Goal: Check status: Check status

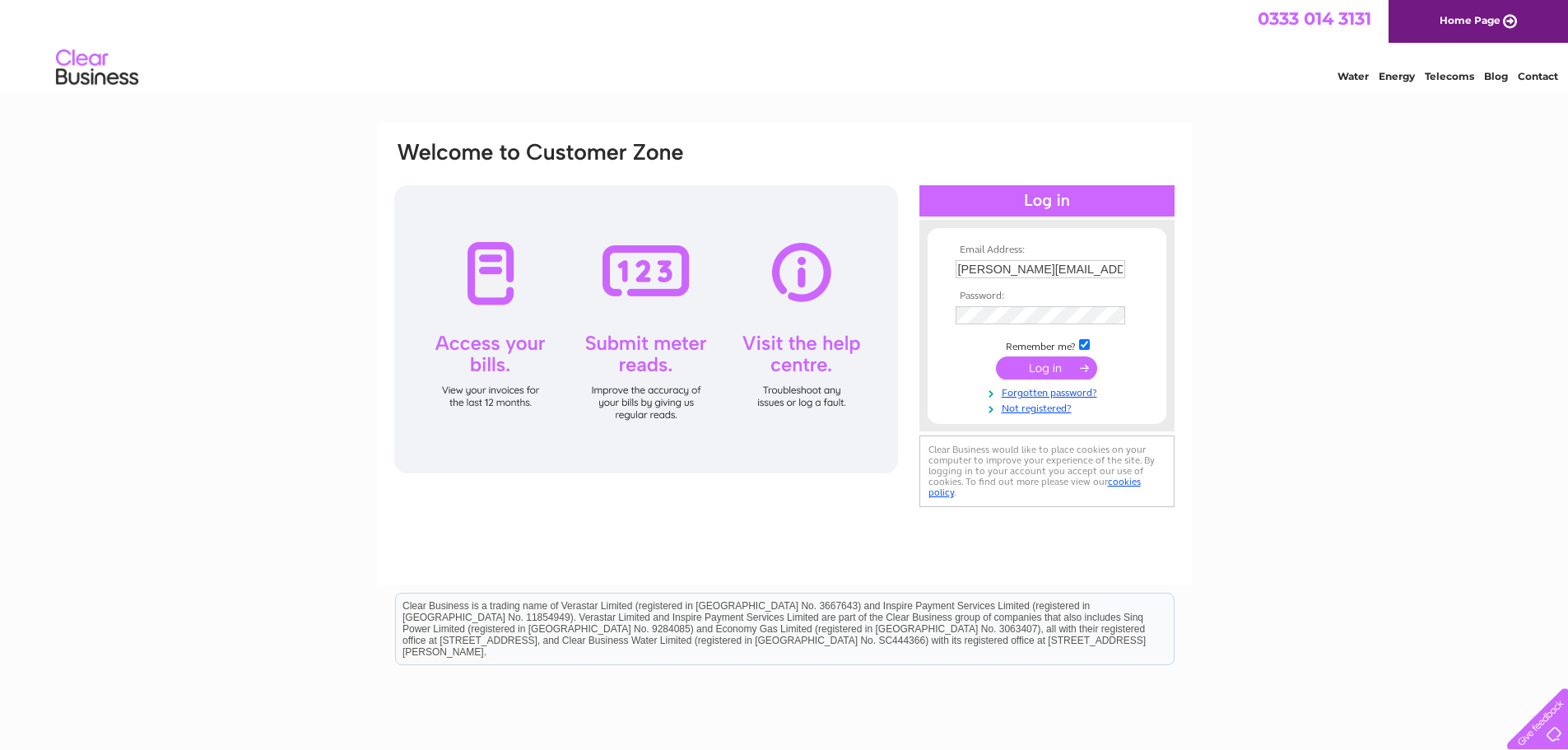
click at [1042, 372] on input "submit" at bounding box center [1047, 368] width 102 height 23
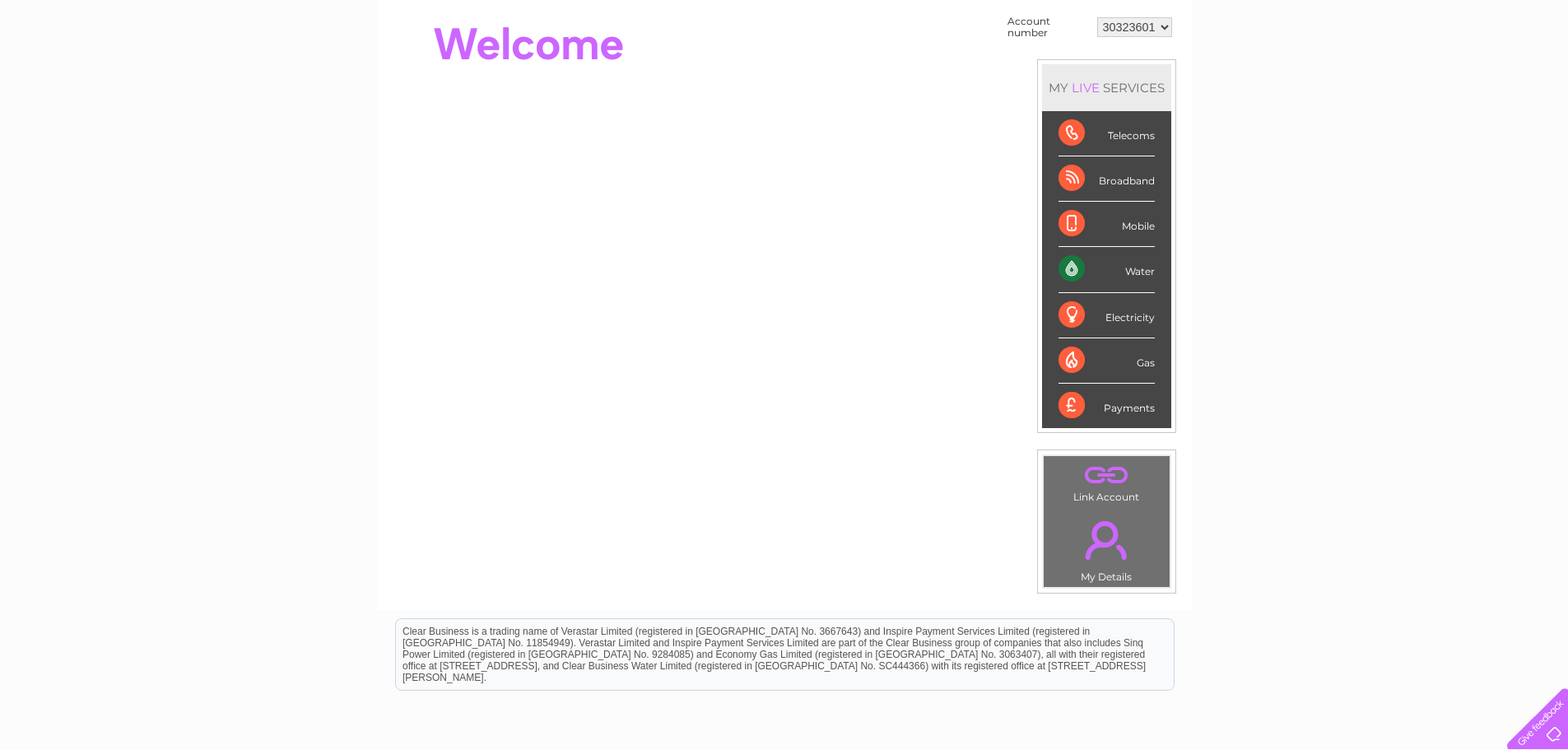
scroll to position [164, 0]
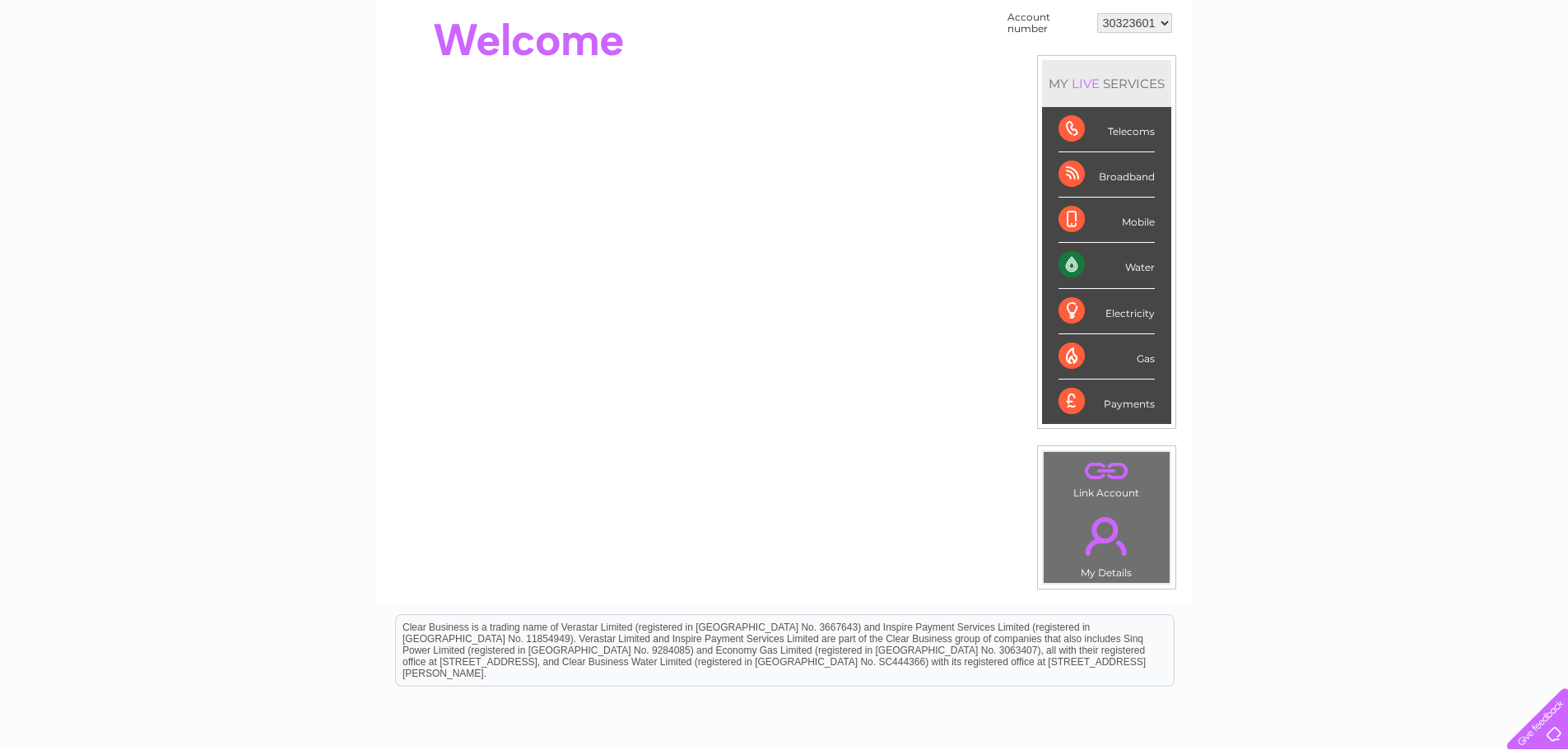
click at [1071, 263] on div "Water" at bounding box center [1106, 265] width 96 height 45
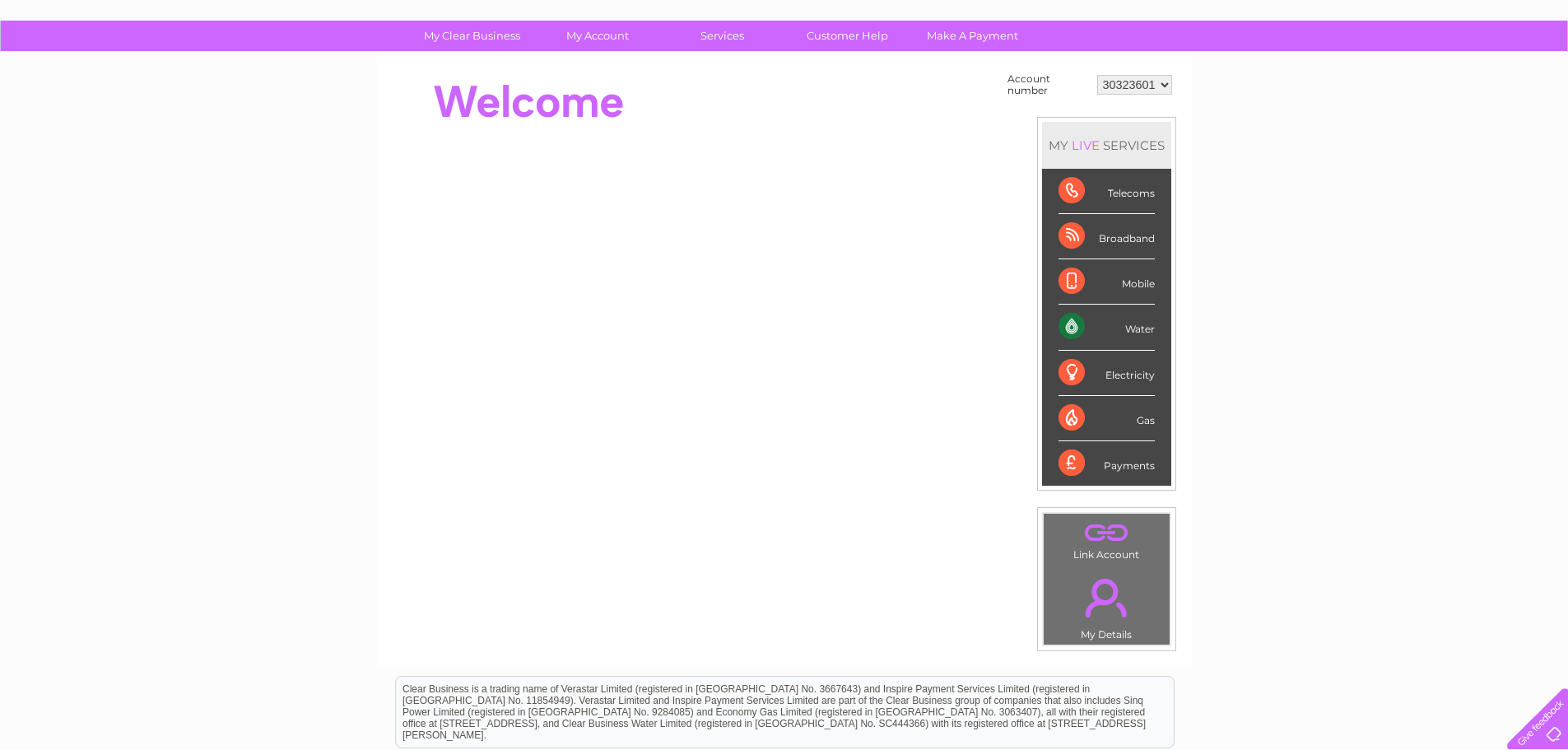
scroll to position [0, 0]
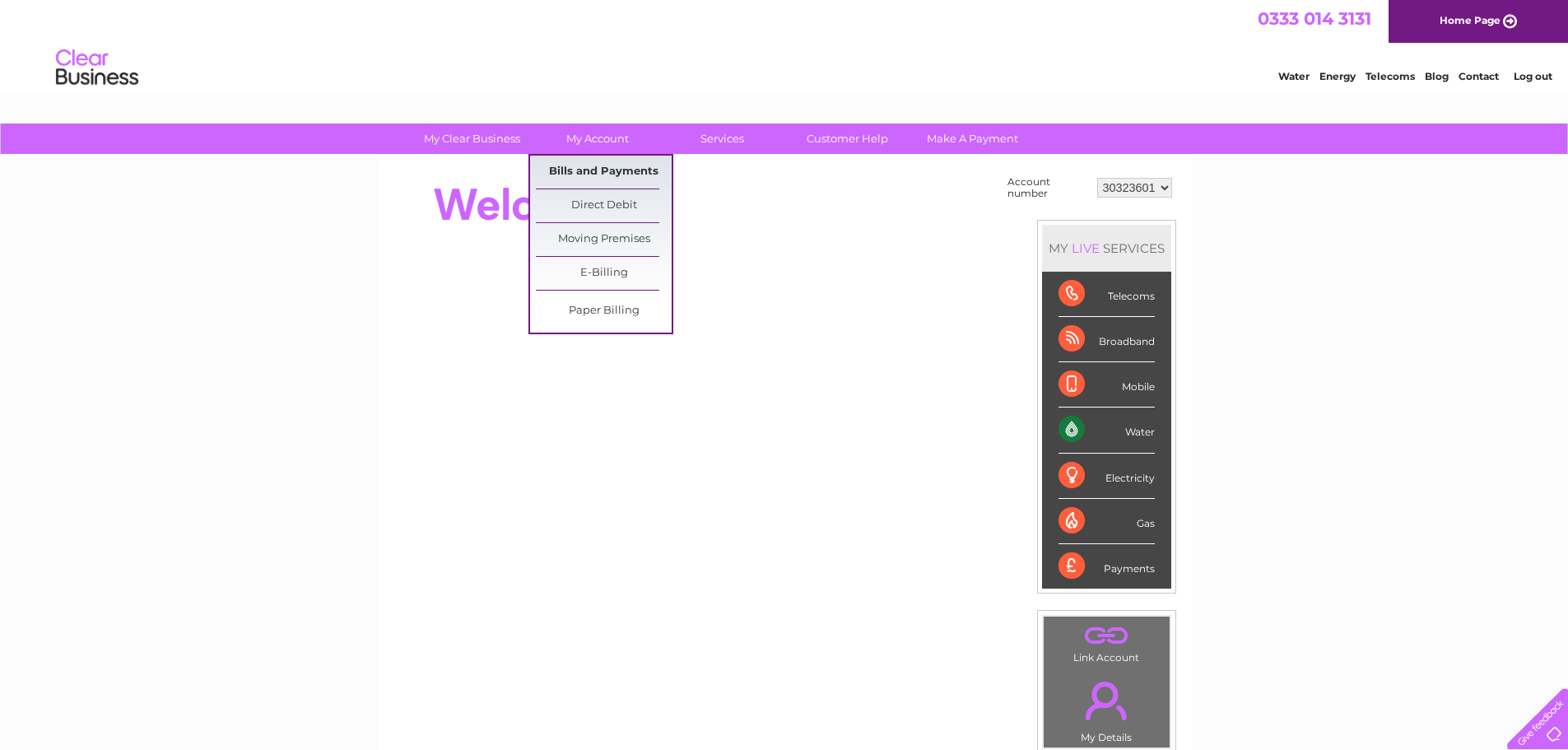
click at [578, 160] on link "Bills and Payments" at bounding box center [604, 172] width 136 height 33
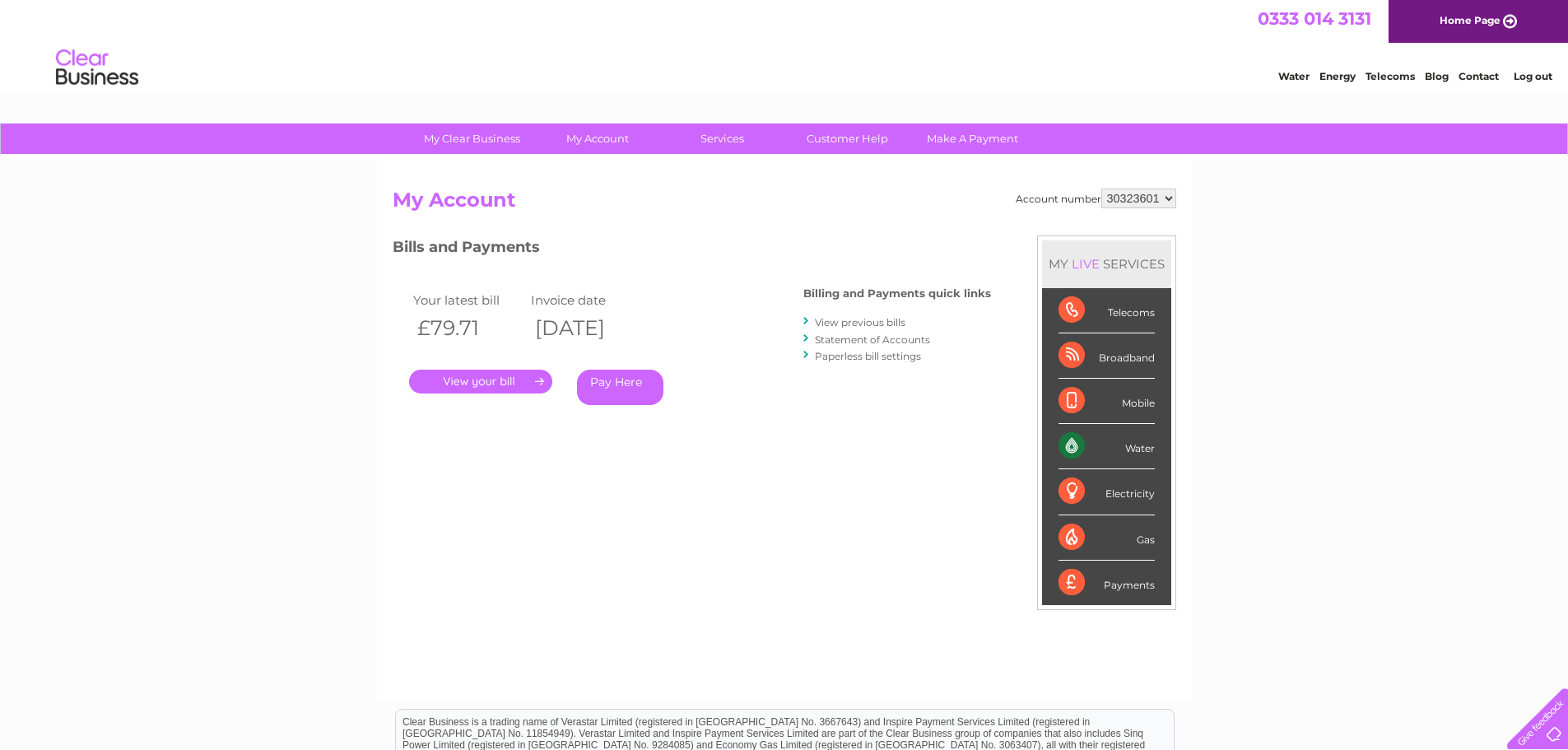
click at [491, 376] on link "." at bounding box center [480, 381] width 143 height 23
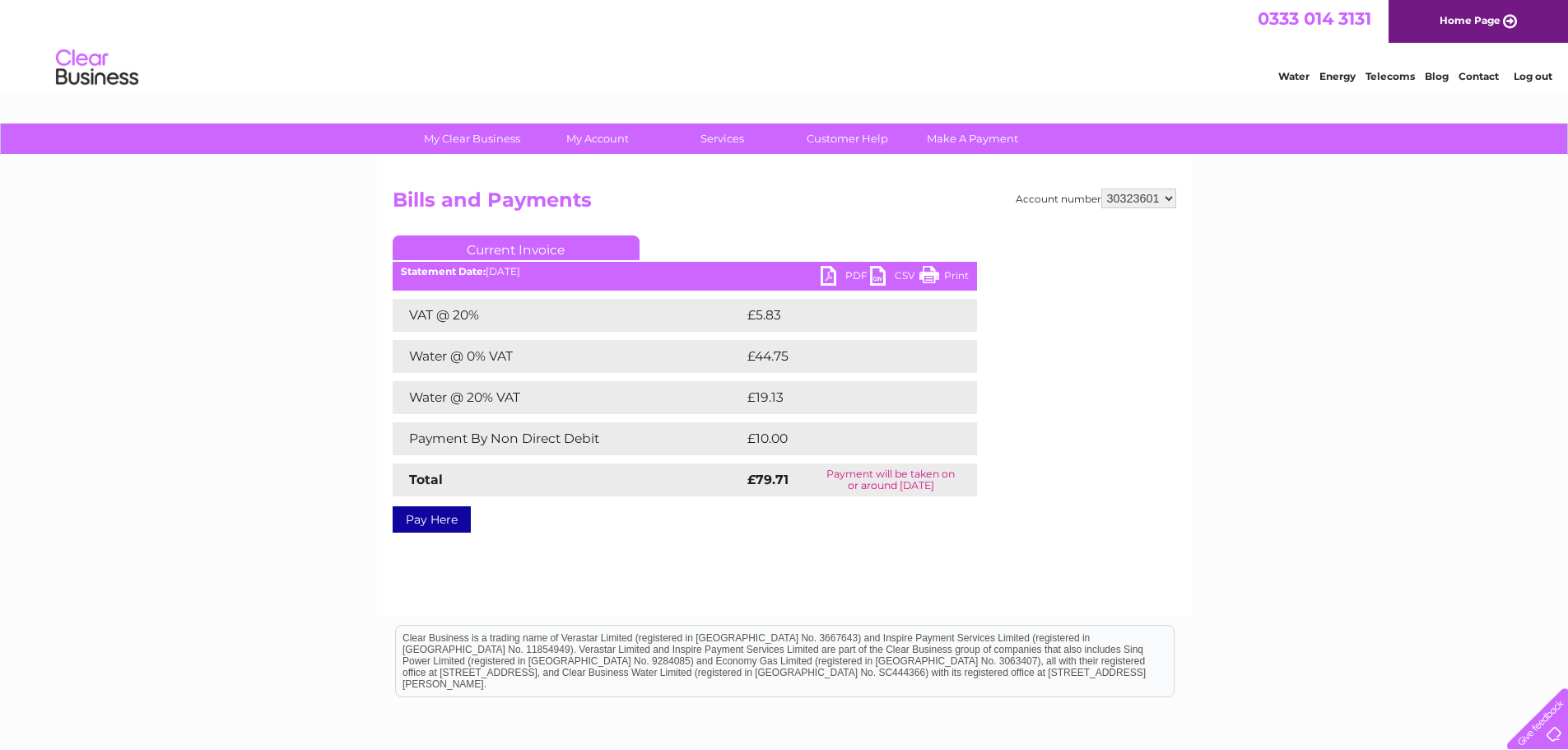
click at [1168, 196] on select "30323601" at bounding box center [1139, 199] width 75 height 20
click at [1101, 189] on select "30323601" at bounding box center [1139, 199] width 75 height 20
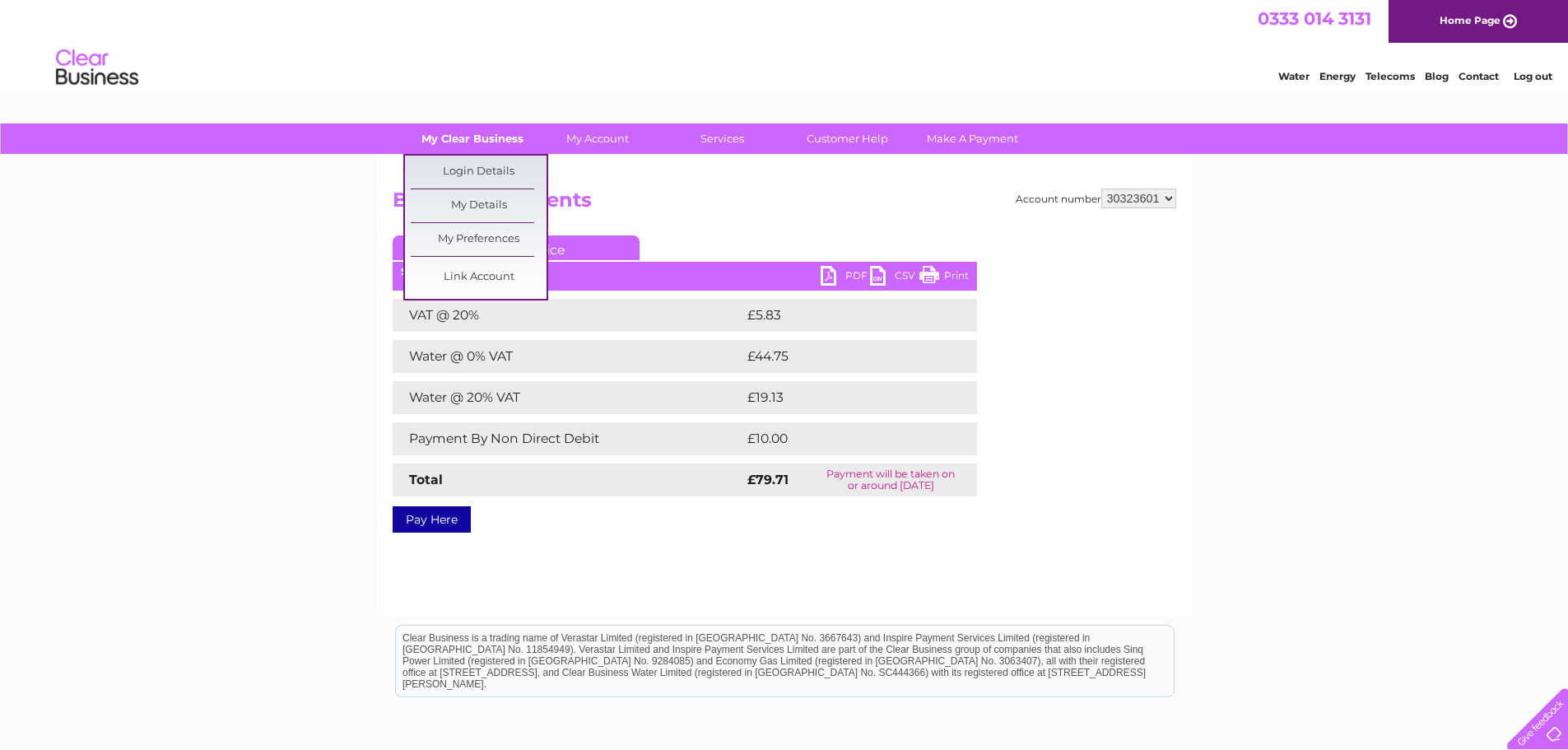
click at [464, 135] on link "My Clear Business" at bounding box center [471, 138] width 136 height 30
